Goal: Task Accomplishment & Management: Use online tool/utility

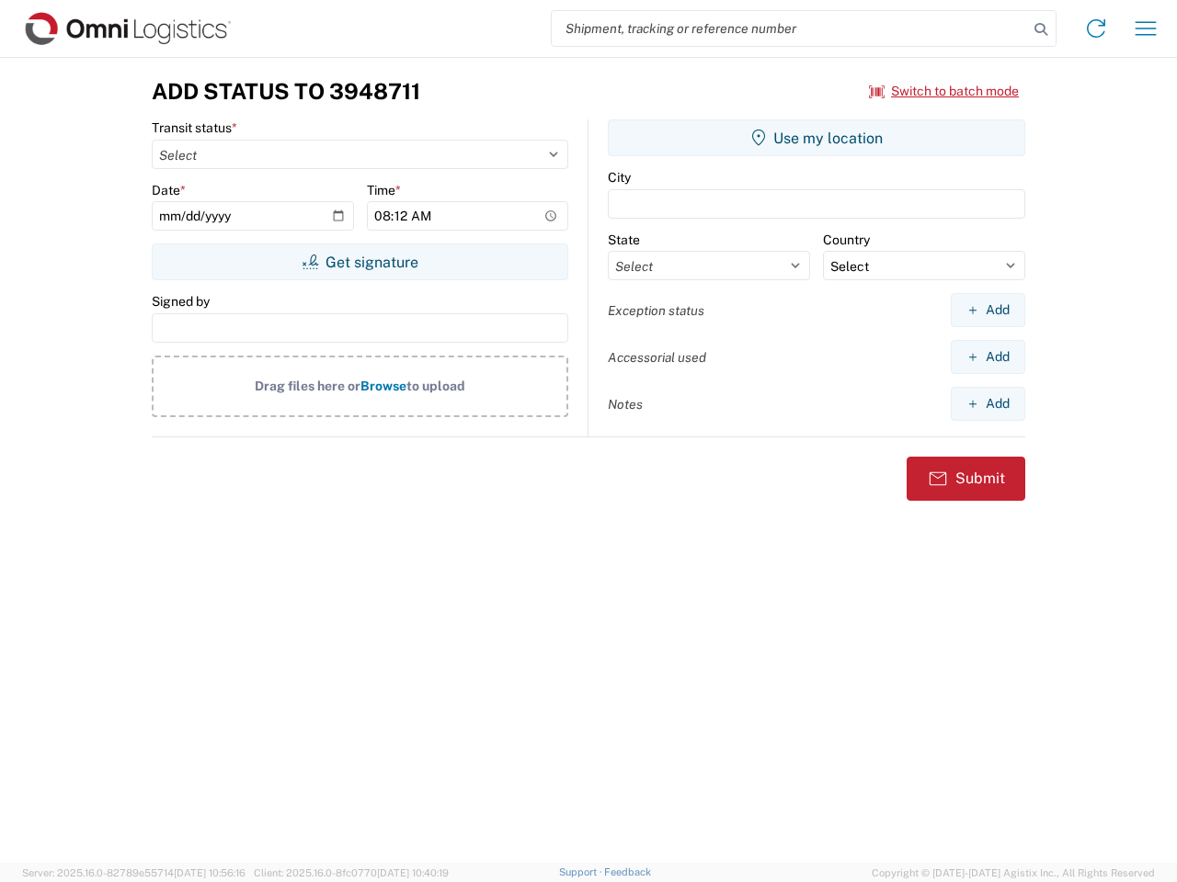
click at [790, 28] on input "search" at bounding box center [790, 28] width 476 height 35
click at [1041, 29] on icon at bounding box center [1041, 30] width 26 height 26
click at [1096, 28] on icon at bounding box center [1095, 28] width 29 height 29
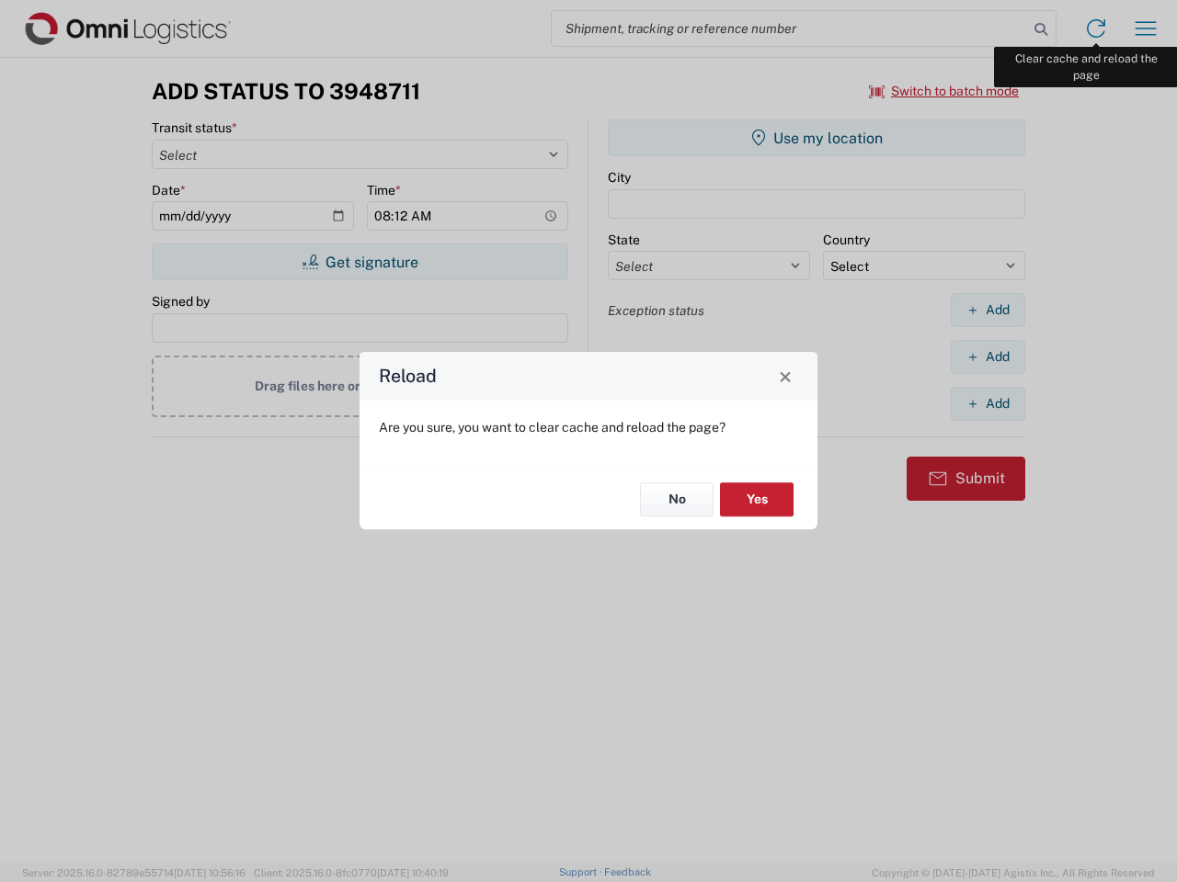
click at [1145, 28] on div "Reload Are you sure, you want to clear cache and reload the page? No Yes" at bounding box center [588, 441] width 1177 height 882
click at [944, 91] on div "Reload Are you sure, you want to clear cache and reload the page? No Yes" at bounding box center [588, 441] width 1177 height 882
click at [359, 262] on div "Reload Are you sure, you want to clear cache and reload the page? No Yes" at bounding box center [588, 441] width 1177 height 882
click at [816, 138] on div "Reload Are you sure, you want to clear cache and reload the page? No Yes" at bounding box center [588, 441] width 1177 height 882
click at [987, 310] on div "Reload Are you sure, you want to clear cache and reload the page? No Yes" at bounding box center [588, 441] width 1177 height 882
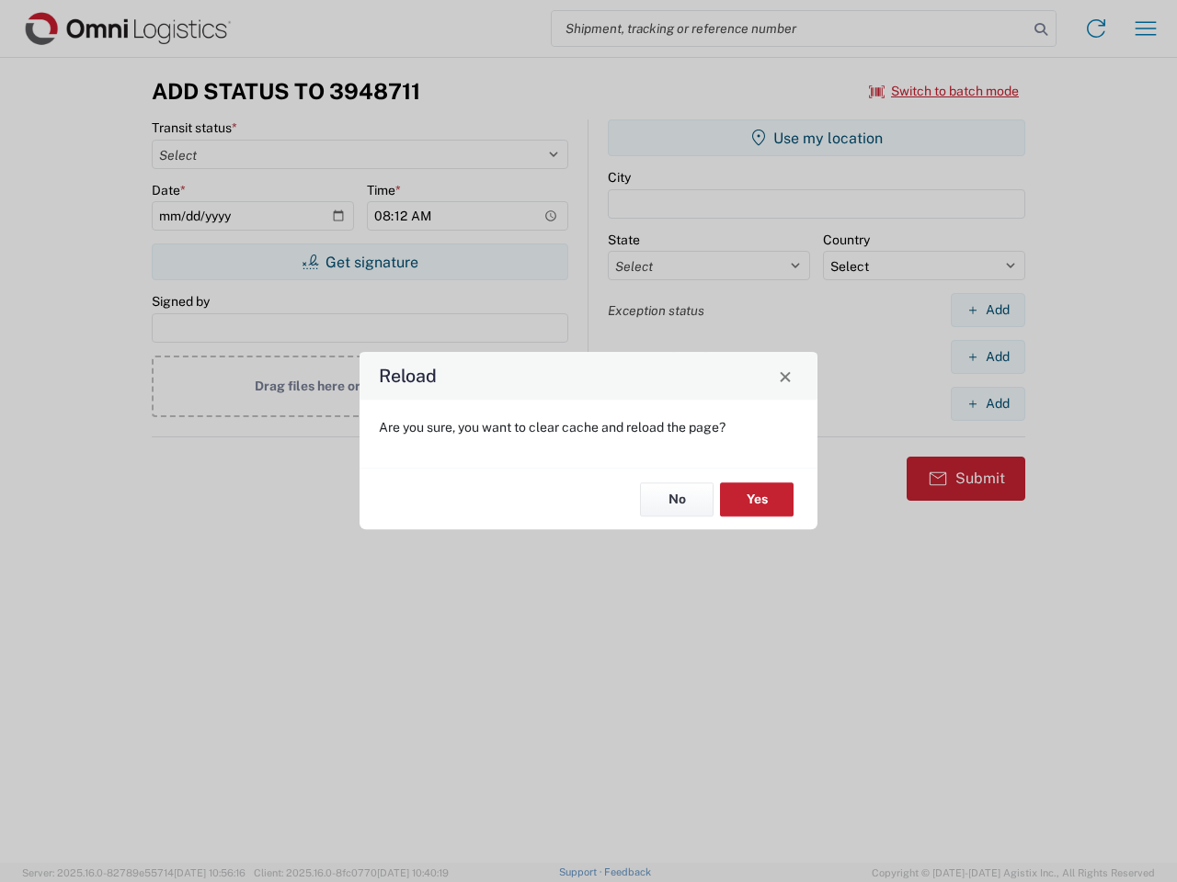
click at [987, 357] on div "Reload Are you sure, you want to clear cache and reload the page? No Yes" at bounding box center [588, 441] width 1177 height 882
click at [987, 404] on div "Reload Are you sure, you want to clear cache and reload the page? No Yes" at bounding box center [588, 441] width 1177 height 882
